Goal: Navigation & Orientation: Find specific page/section

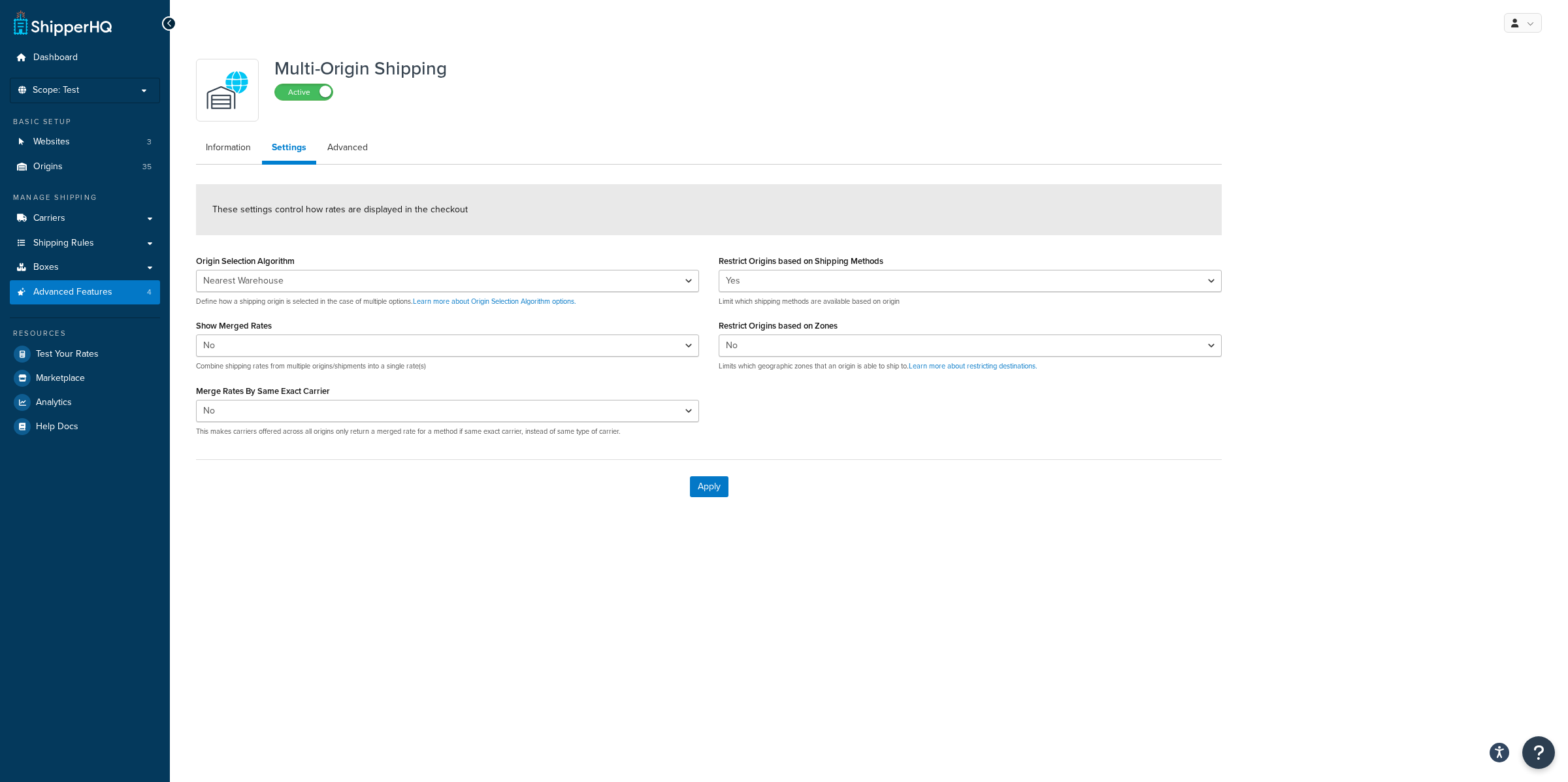
select select "false"
click at [144, 220] on link "Carriers" at bounding box center [85, 218] width 150 height 24
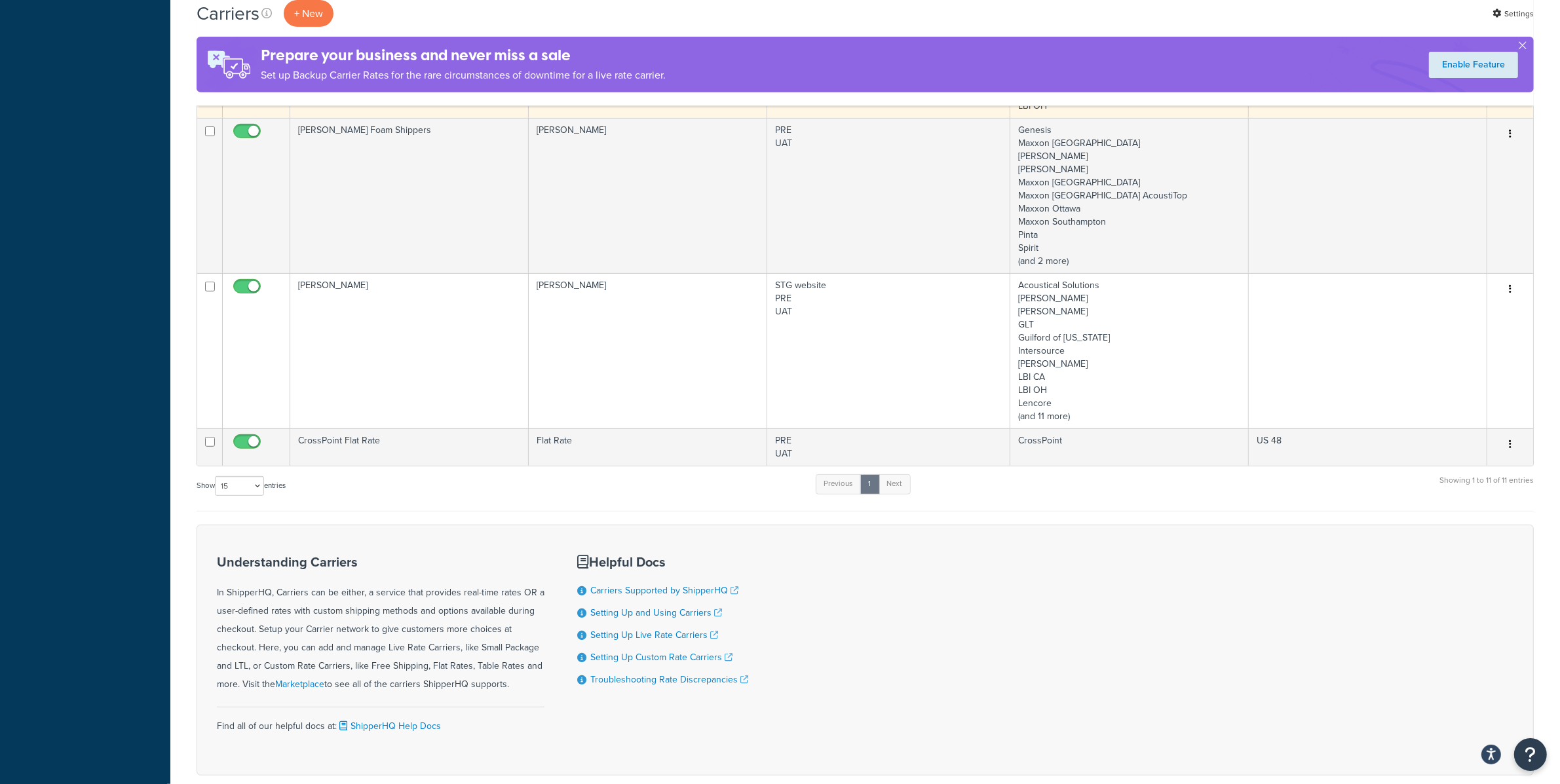
scroll to position [757, 0]
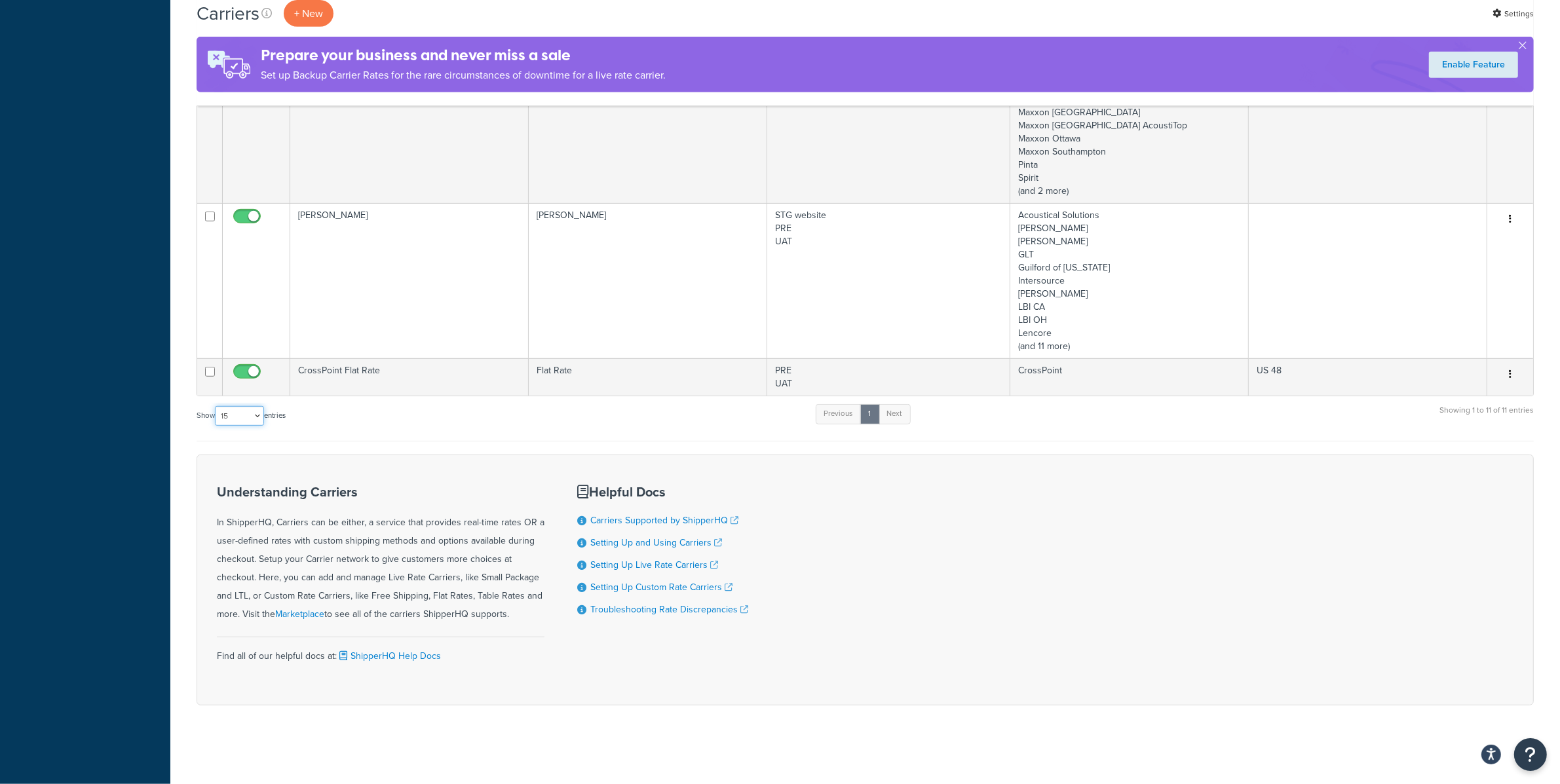
click at [251, 424] on select "10 15 25 50 100" at bounding box center [240, 416] width 49 height 20
select select "100"
click at [217, 406] on select "10 15 25 50 100" at bounding box center [240, 416] width 49 height 20
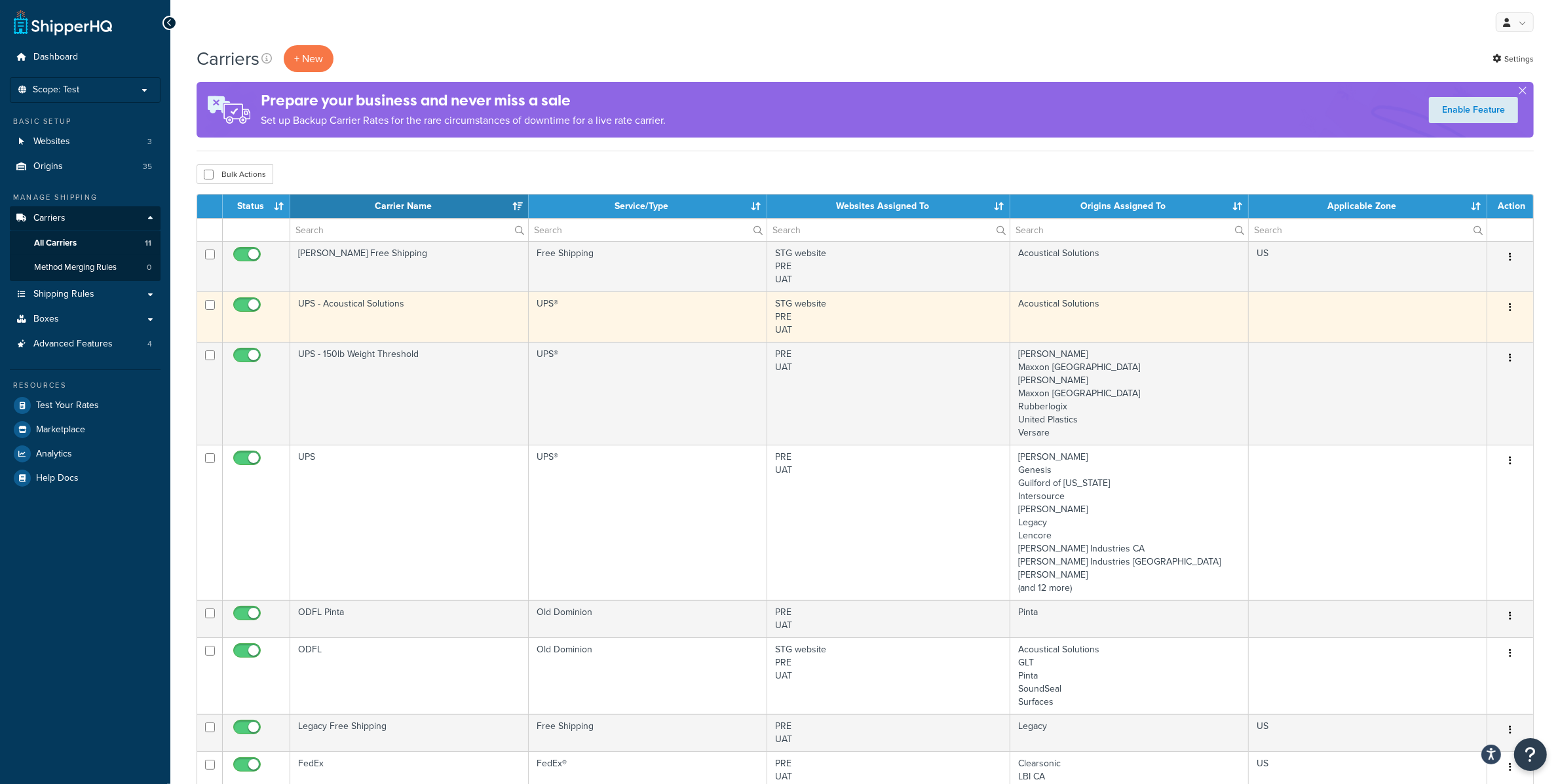
scroll to position [0, 0]
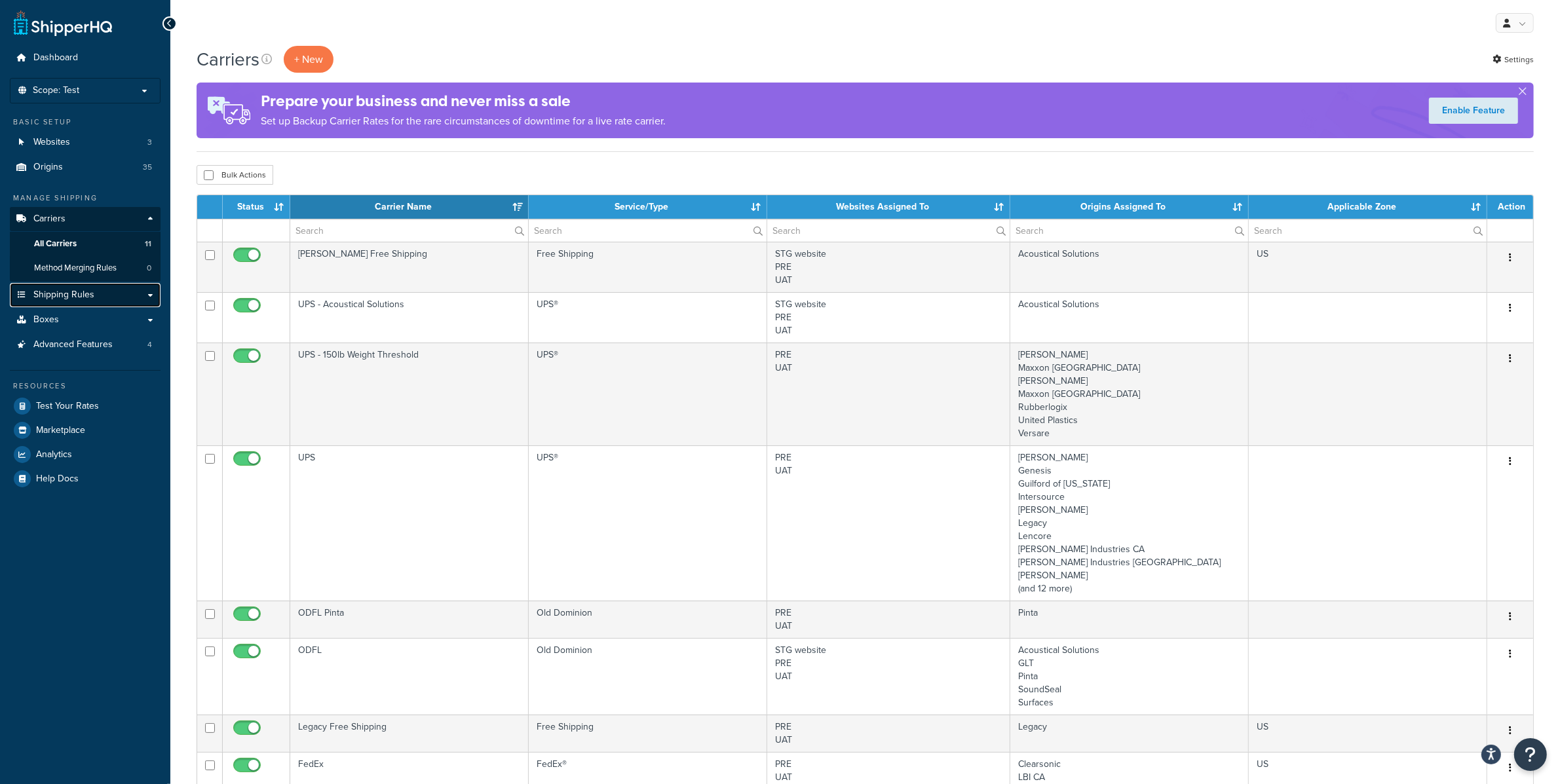
click at [128, 293] on link "Shipping Rules" at bounding box center [85, 295] width 151 height 24
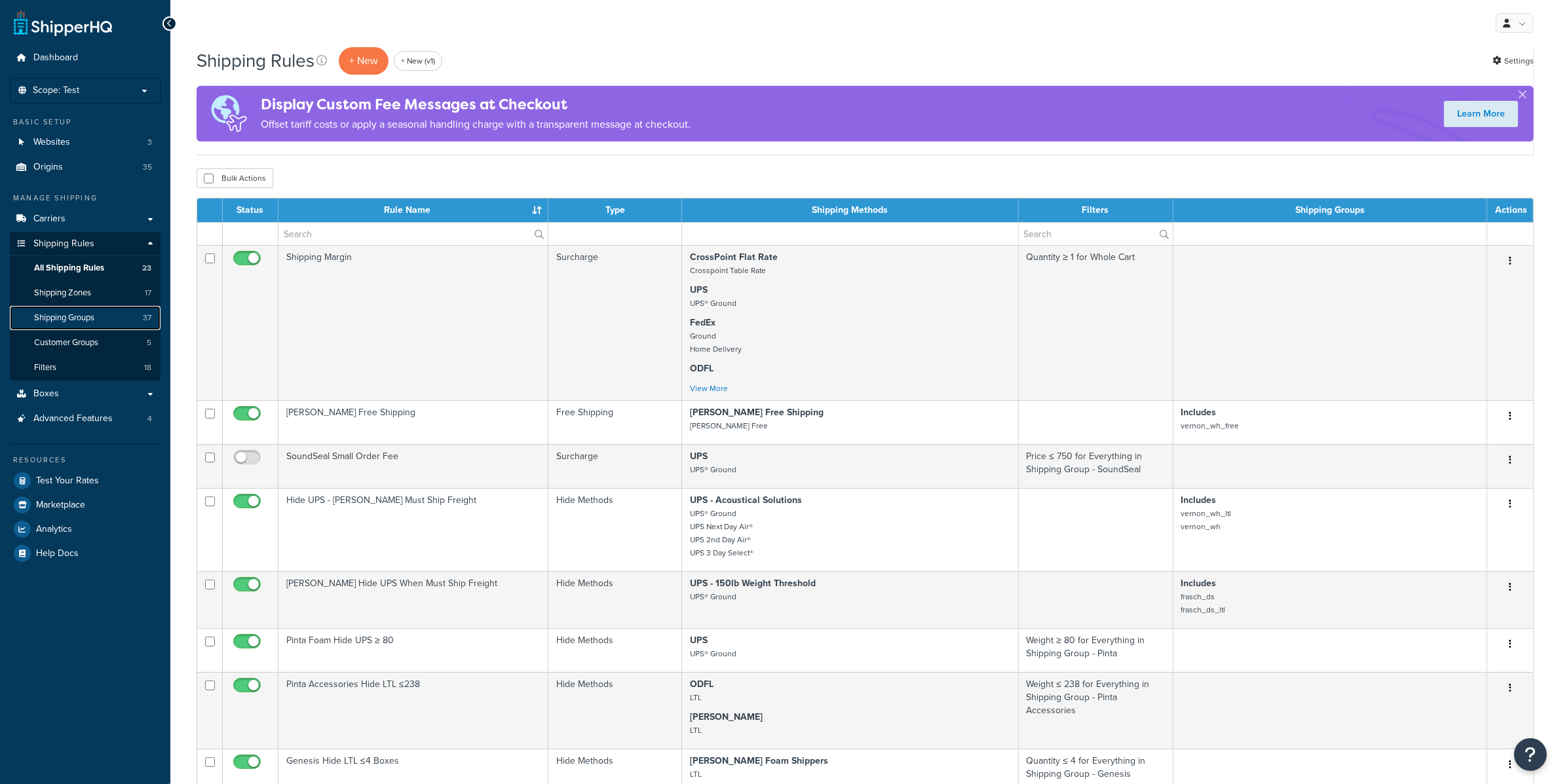
click at [130, 317] on link "Shipping Groups 37" at bounding box center [85, 318] width 151 height 24
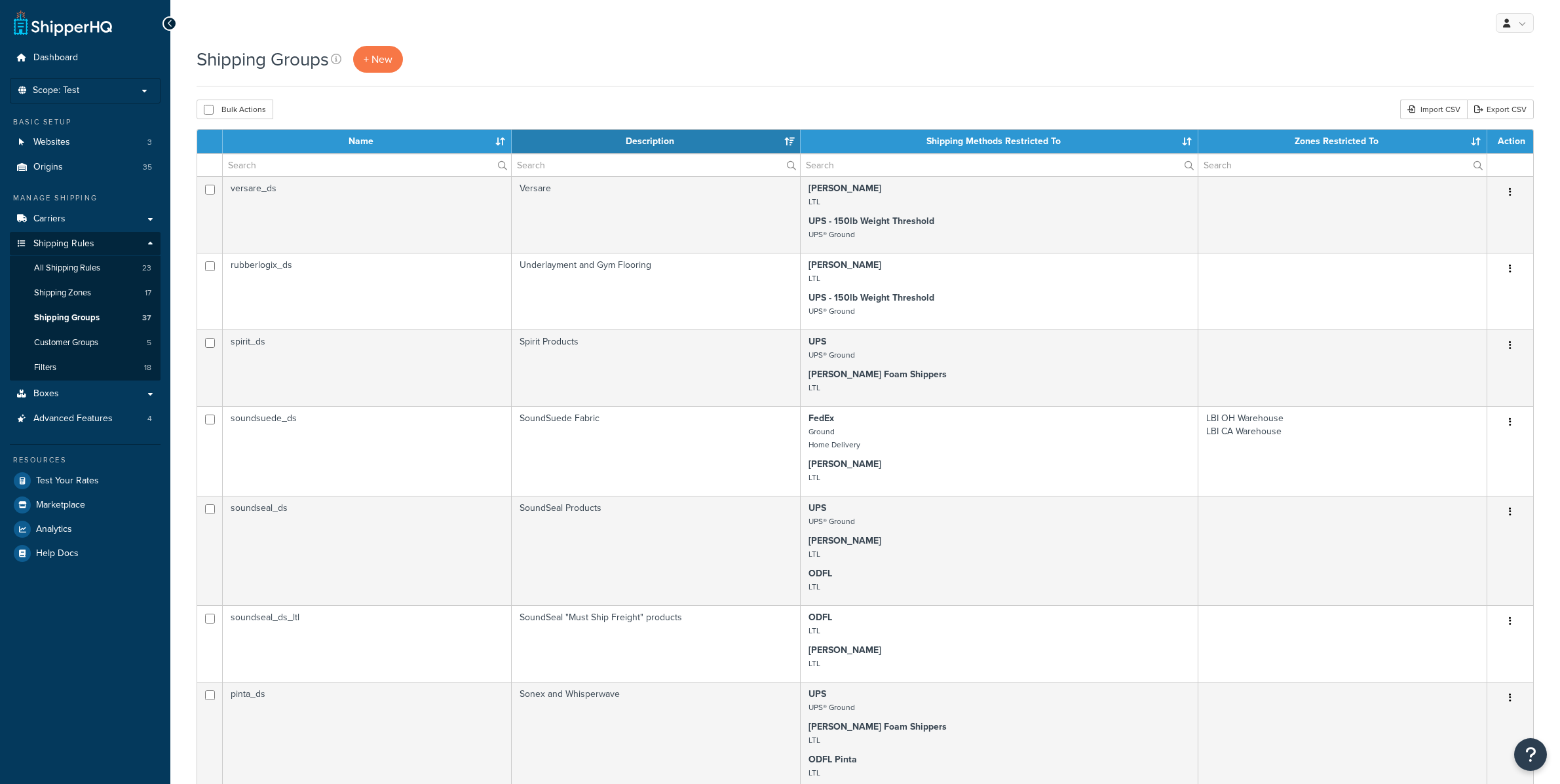
select select "15"
